Goal: Task Accomplishment & Management: Manage account settings

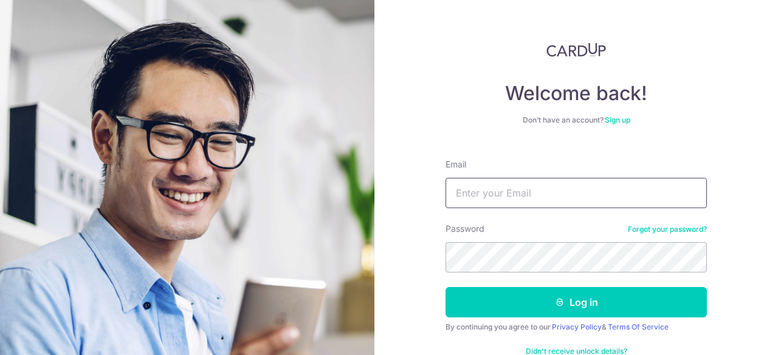
click at [581, 187] on input "Email" at bounding box center [575, 193] width 261 height 30
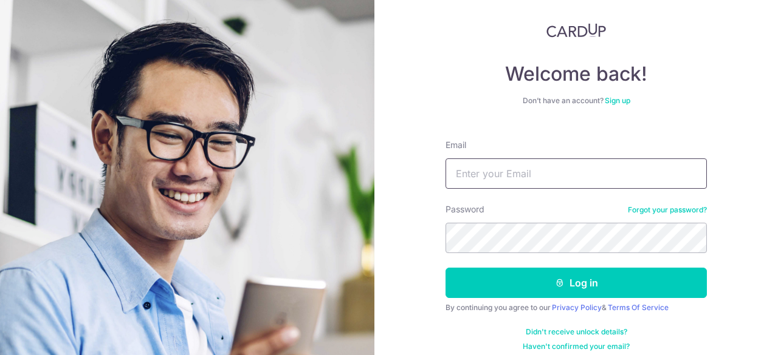
scroll to position [30, 0]
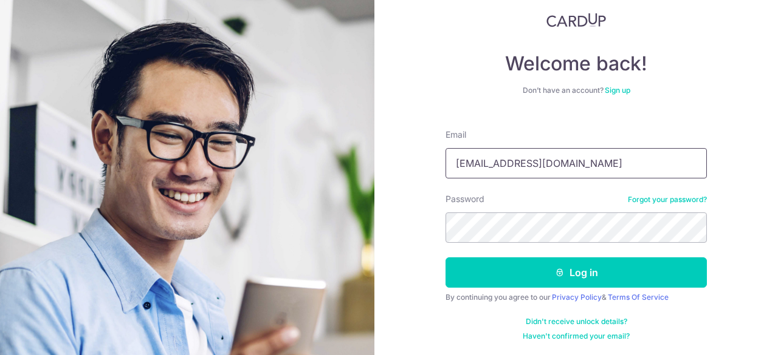
type input "[EMAIL_ADDRESS][DOMAIN_NAME]"
click at [445, 258] on button "Log in" at bounding box center [575, 273] width 261 height 30
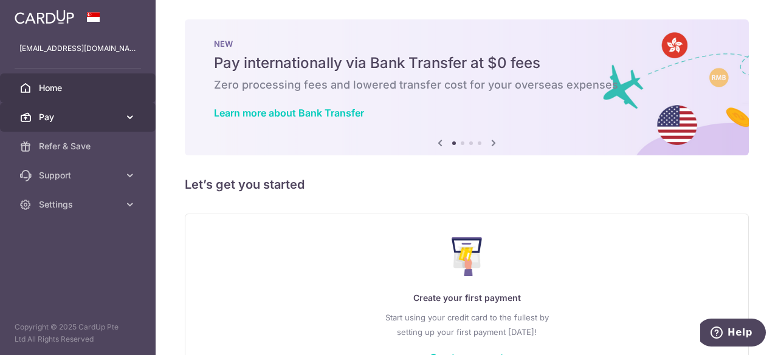
click at [46, 123] on link "Pay" at bounding box center [78, 117] width 156 height 29
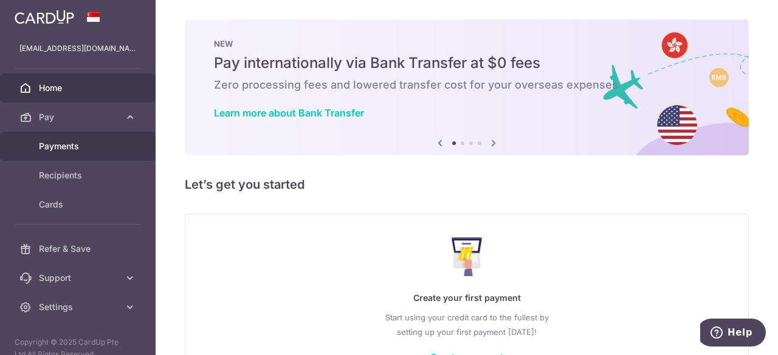
click at [75, 146] on span "Payments" at bounding box center [79, 146] width 80 height 12
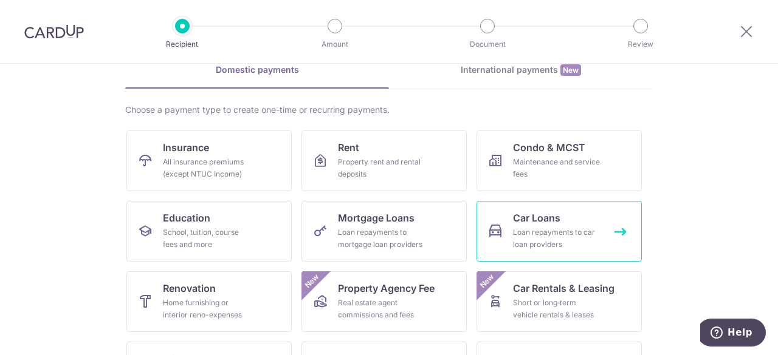
scroll to position [182, 0]
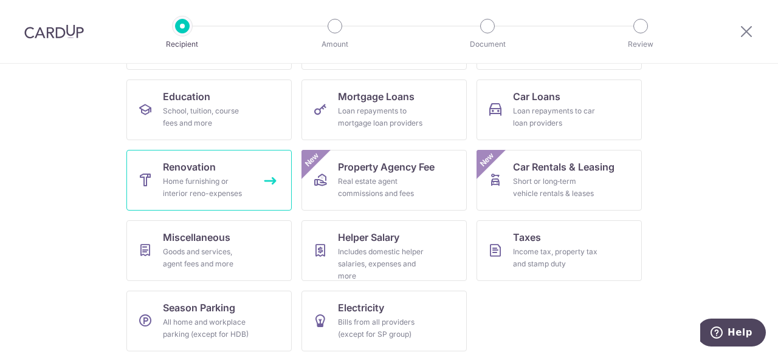
click at [194, 163] on span "Renovation" at bounding box center [189, 167] width 53 height 15
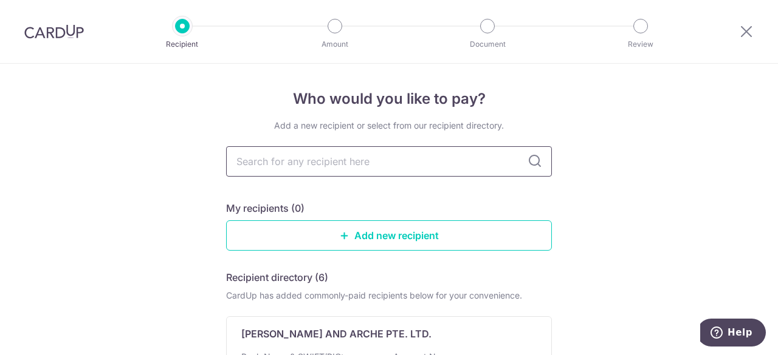
click at [377, 159] on input "text" at bounding box center [389, 161] width 326 height 30
type input "ace interior"
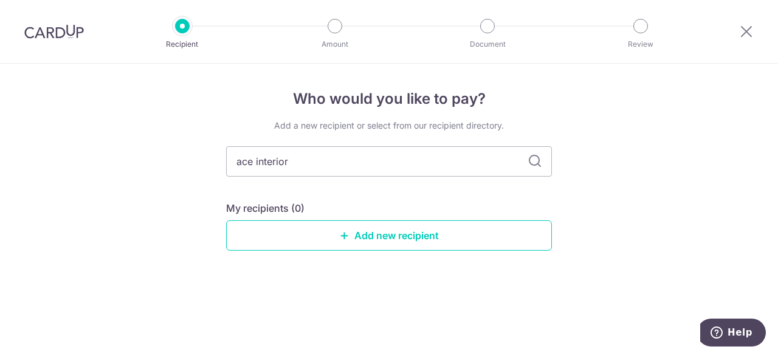
click at [528, 163] on icon at bounding box center [534, 161] width 15 height 15
drag, startPoint x: 343, startPoint y: 169, endPoint x: 46, endPoint y: 142, distance: 297.7
click at [46, 142] on div "Who would you like to pay? Add a new recipient or select from our recipient dir…" at bounding box center [389, 210] width 778 height 292
click at [643, 224] on div "Who would you like to pay? Add a new recipient or select from our recipient dir…" at bounding box center [389, 210] width 778 height 292
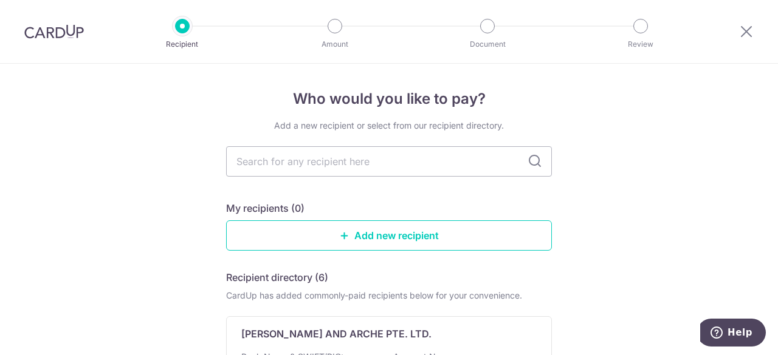
click at [338, 30] on div at bounding box center [334, 26] width 15 height 15
click at [41, 27] on img at bounding box center [54, 31] width 60 height 15
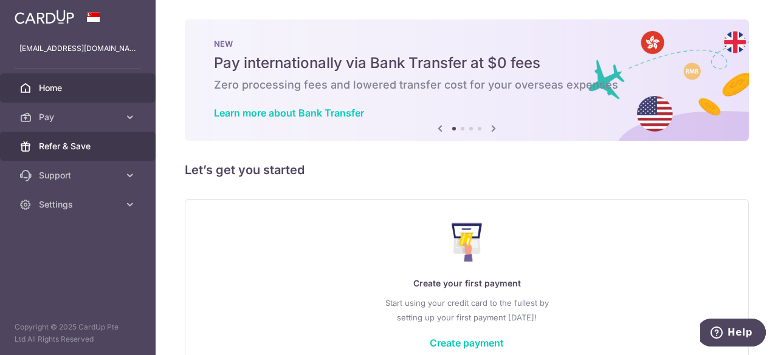
click at [92, 154] on link "Refer & Save" at bounding box center [78, 146] width 156 height 29
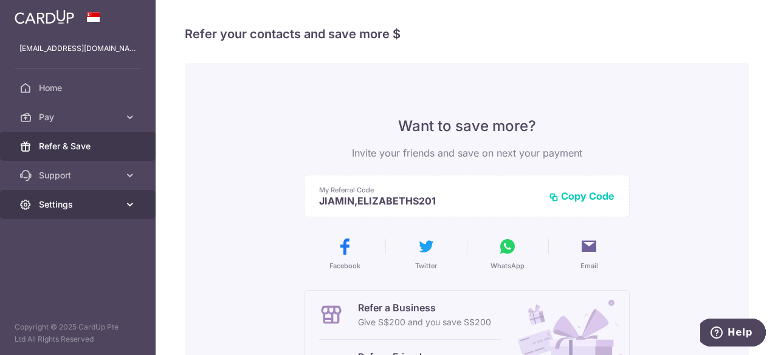
click at [95, 208] on span "Settings" at bounding box center [79, 205] width 80 height 12
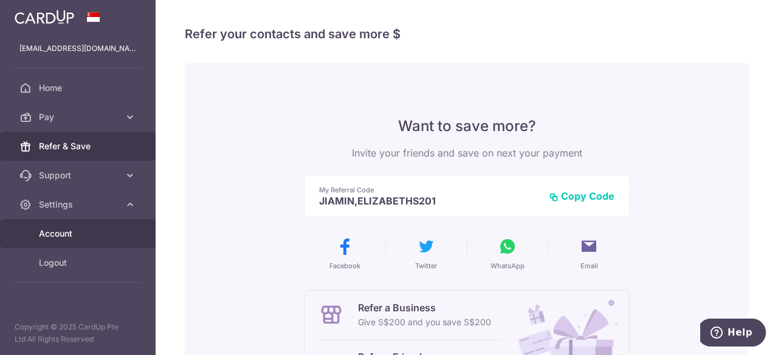
click at [97, 230] on span "Account" at bounding box center [79, 234] width 80 height 12
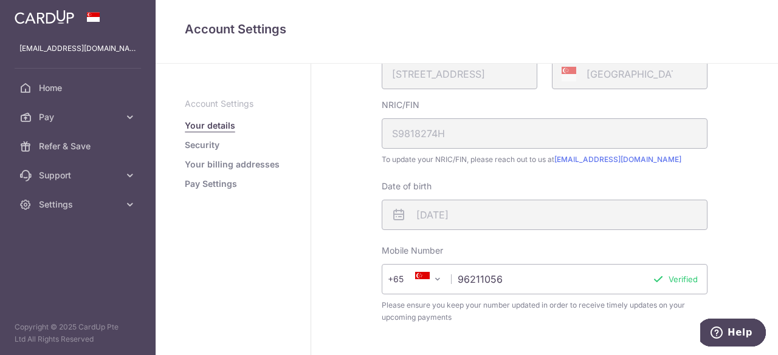
scroll to position [423, 0]
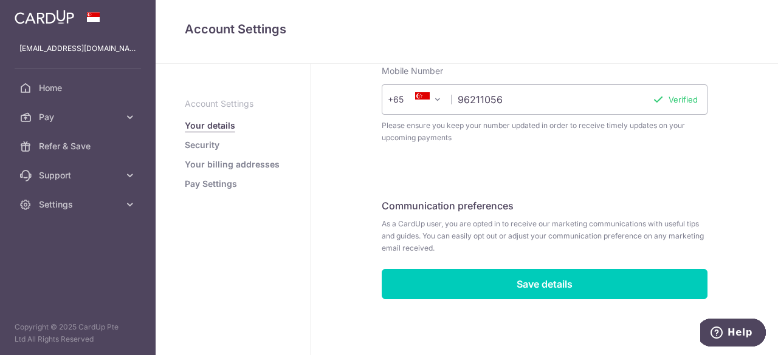
click at [248, 168] on link "Your billing addresses" at bounding box center [232, 165] width 95 height 12
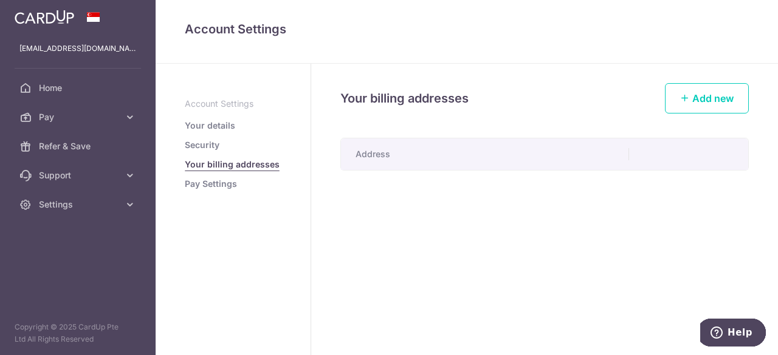
click at [210, 190] on aside "Account Settings Your details Security Your billing addresses Pay Settings" at bounding box center [234, 210] width 156 height 292
click at [215, 185] on link "Pay Settings" at bounding box center [211, 184] width 52 height 12
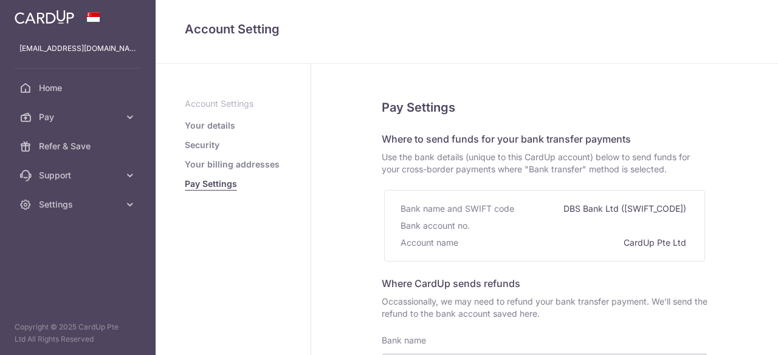
select select
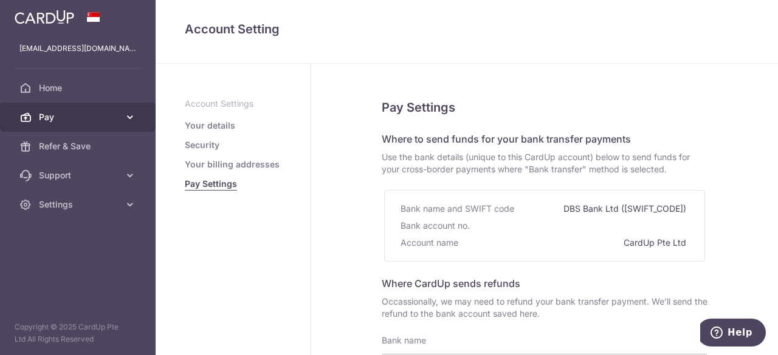
click at [83, 121] on span "Pay" at bounding box center [79, 117] width 80 height 12
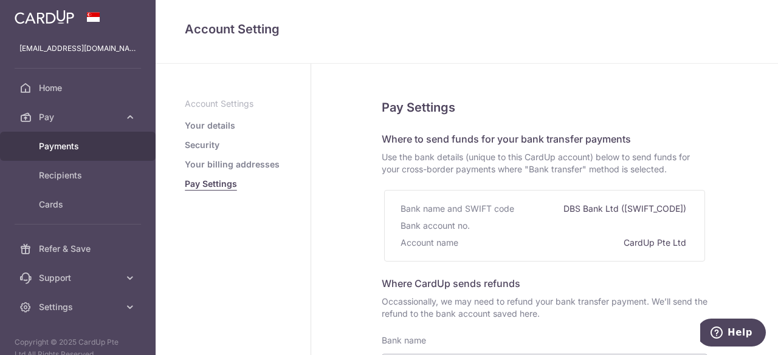
click at [87, 144] on span "Payments" at bounding box center [79, 146] width 80 height 12
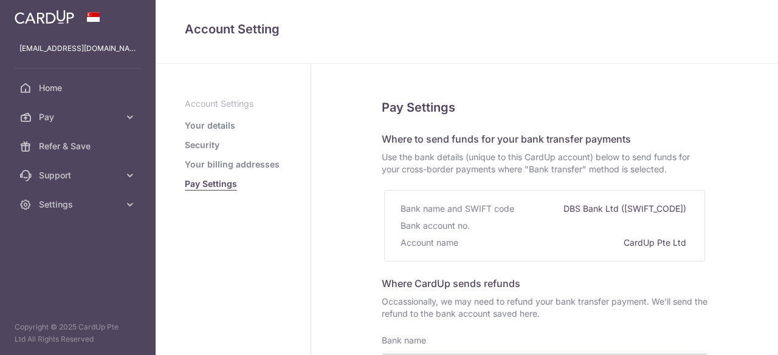
select select
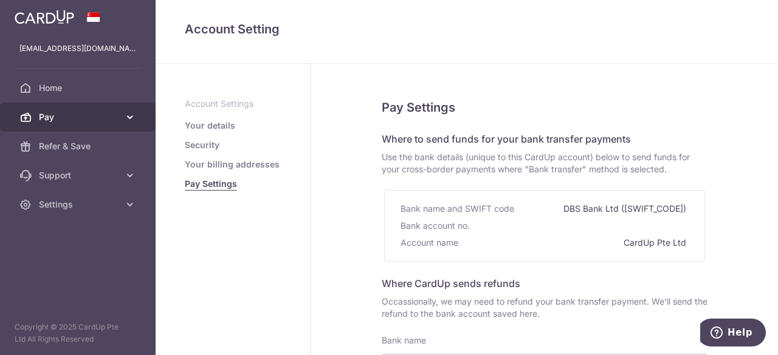
click at [84, 117] on span "Pay" at bounding box center [79, 117] width 80 height 12
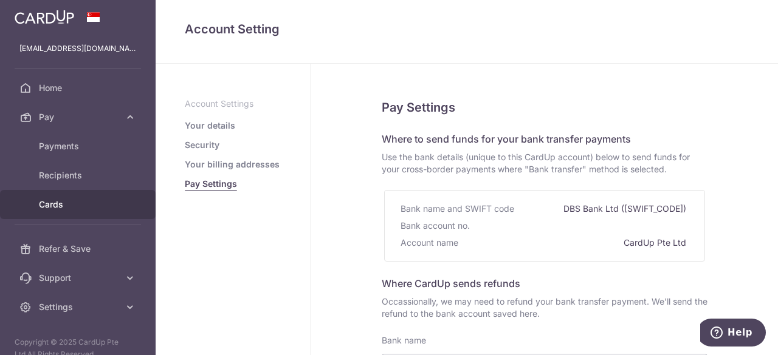
click at [57, 200] on span "Cards" at bounding box center [79, 205] width 80 height 12
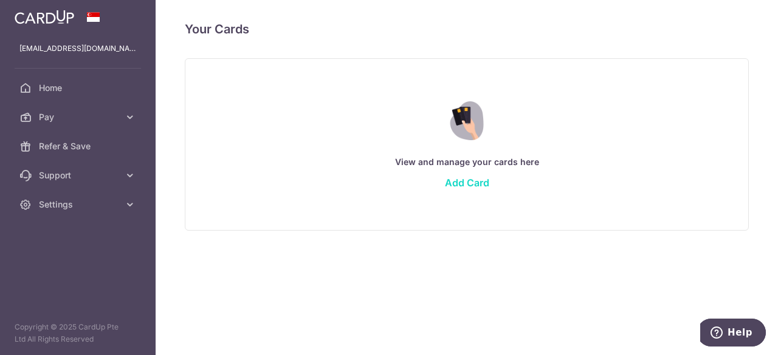
click at [464, 187] on link "Add Card" at bounding box center [467, 183] width 44 height 12
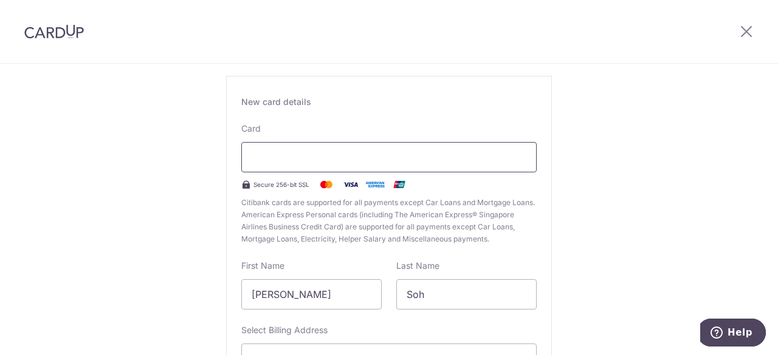
scroll to position [122, 0]
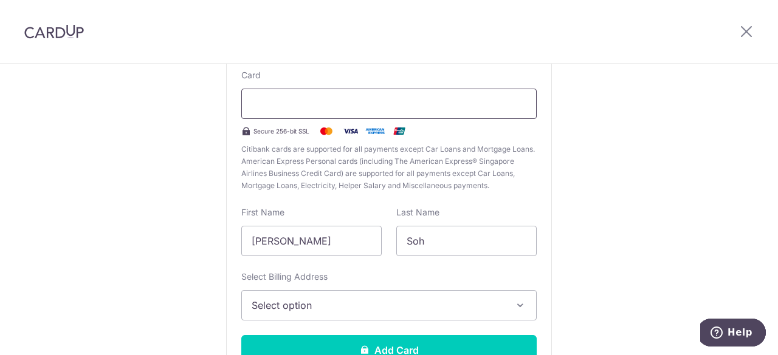
click at [409, 112] on div at bounding box center [388, 104] width 295 height 30
